Goal: Use online tool/utility: Utilize a website feature to perform a specific function

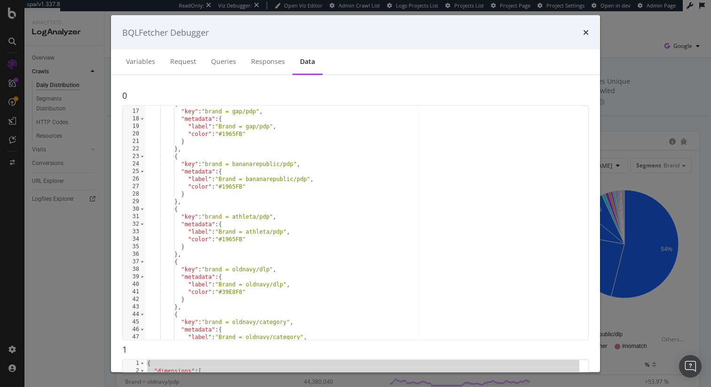
scroll to position [119, 0]
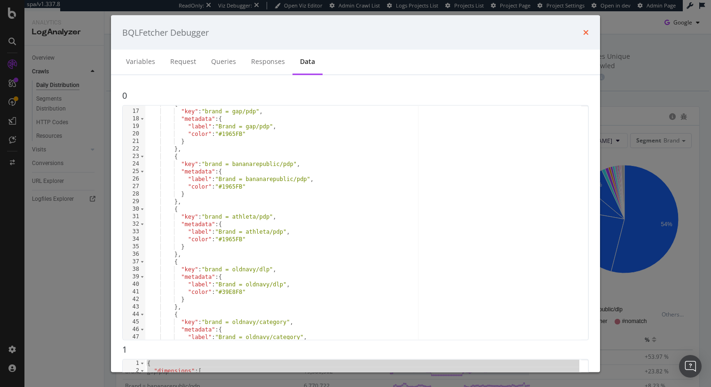
click at [584, 29] on icon "times" at bounding box center [586, 33] width 6 height 8
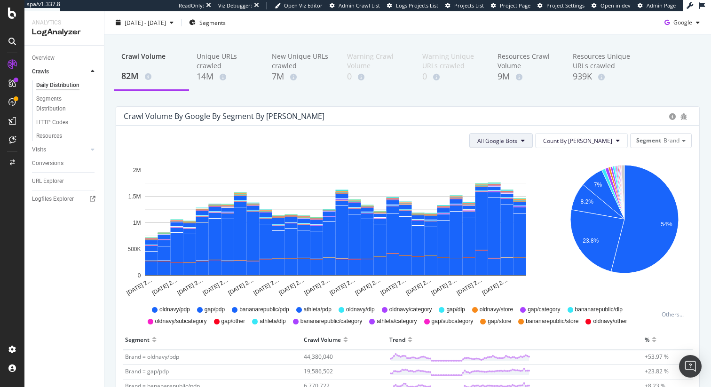
click at [525, 140] on icon at bounding box center [523, 141] width 4 height 6
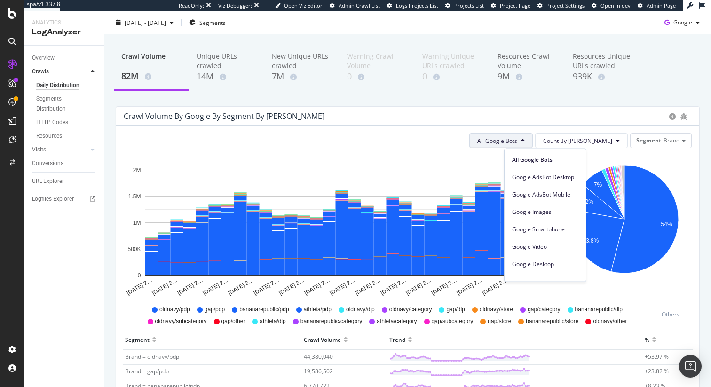
click at [525, 140] on icon at bounding box center [523, 141] width 4 height 6
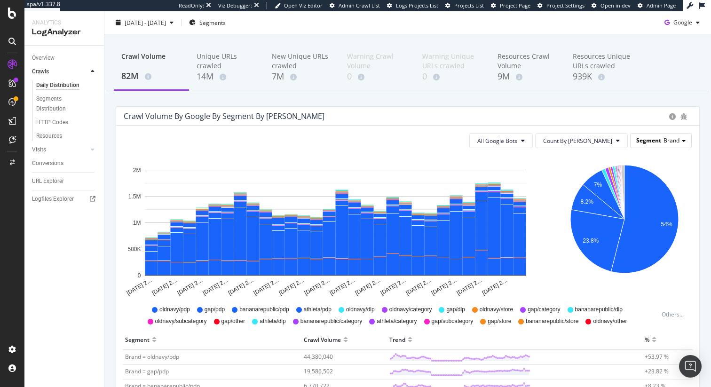
click at [658, 142] on span "Segment" at bounding box center [649, 140] width 25 height 8
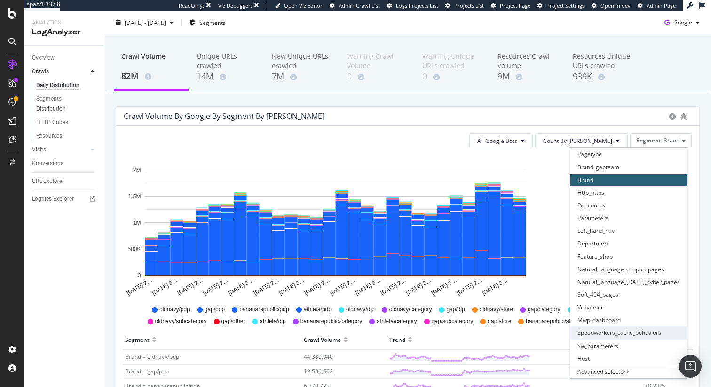
click at [628, 334] on div "Speedworkers_cache_behaviors" at bounding box center [629, 333] width 117 height 13
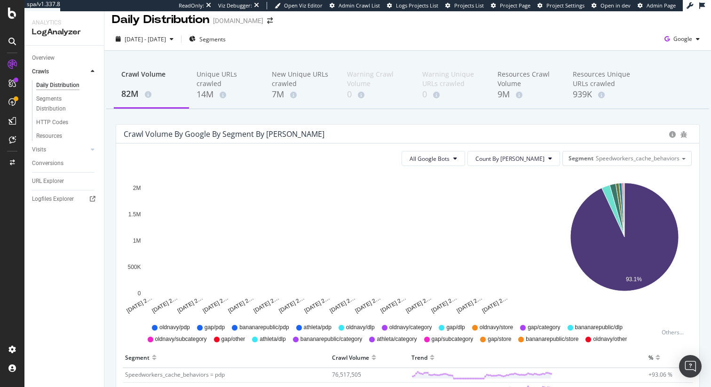
scroll to position [0, 0]
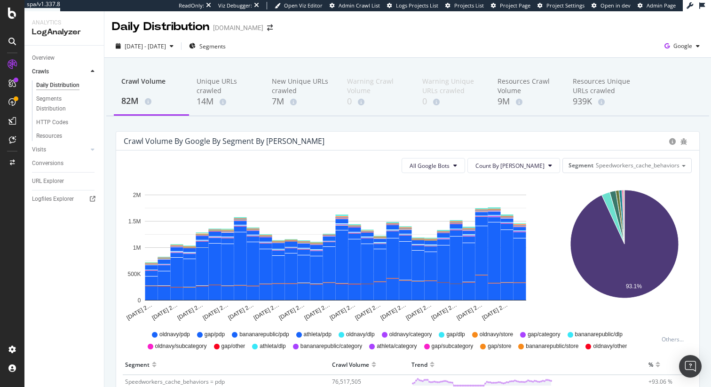
click at [687, 143] on div at bounding box center [681, 140] width 23 height 9
click at [686, 143] on icon "bug" at bounding box center [684, 141] width 7 height 7
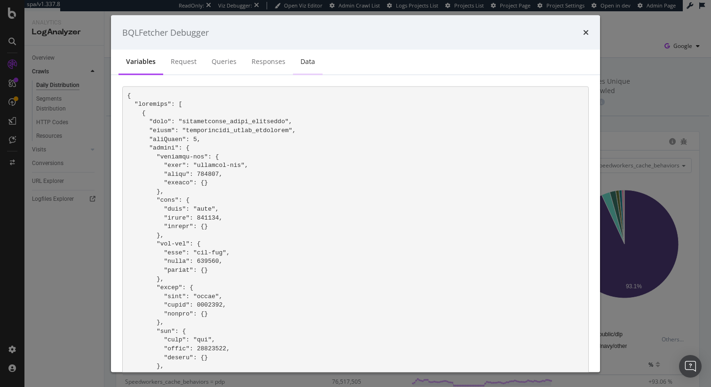
click at [309, 64] on div "Data" at bounding box center [308, 61] width 15 height 9
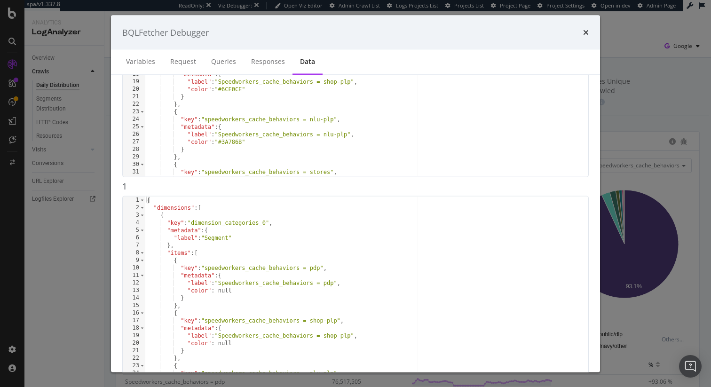
scroll to position [184, 0]
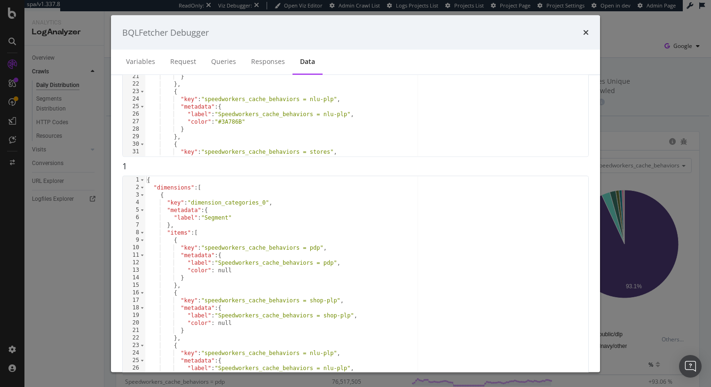
click at [359, 172] on div "{ "dimensions" : [ { "key" : "dimension_categories_0" , "metadata" : { "label" …" at bounding box center [367, 46] width 444 height 249
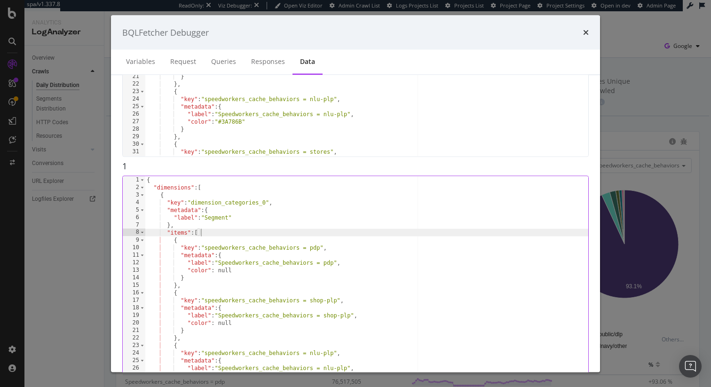
type textarea ""metadata": {} }"
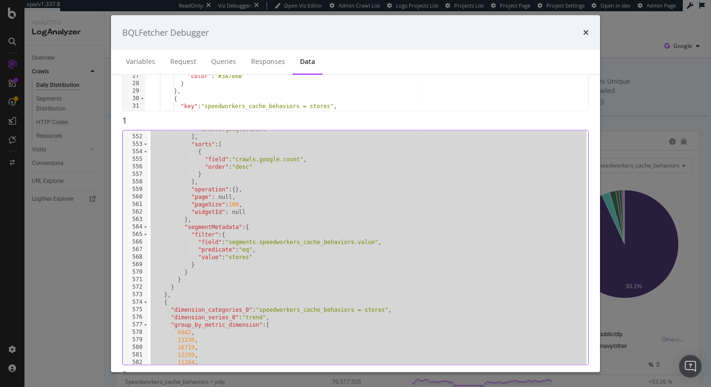
scroll to position [230, 0]
click at [668, 106] on div "BQLFetcher Debugger Variables Request Queries Responses Data 0 1 2 3 4 5 6 7 8 …" at bounding box center [355, 193] width 711 height 387
click at [583, 31] on icon "times" at bounding box center [586, 33] width 6 height 8
